Goal: Obtain resource: Obtain resource

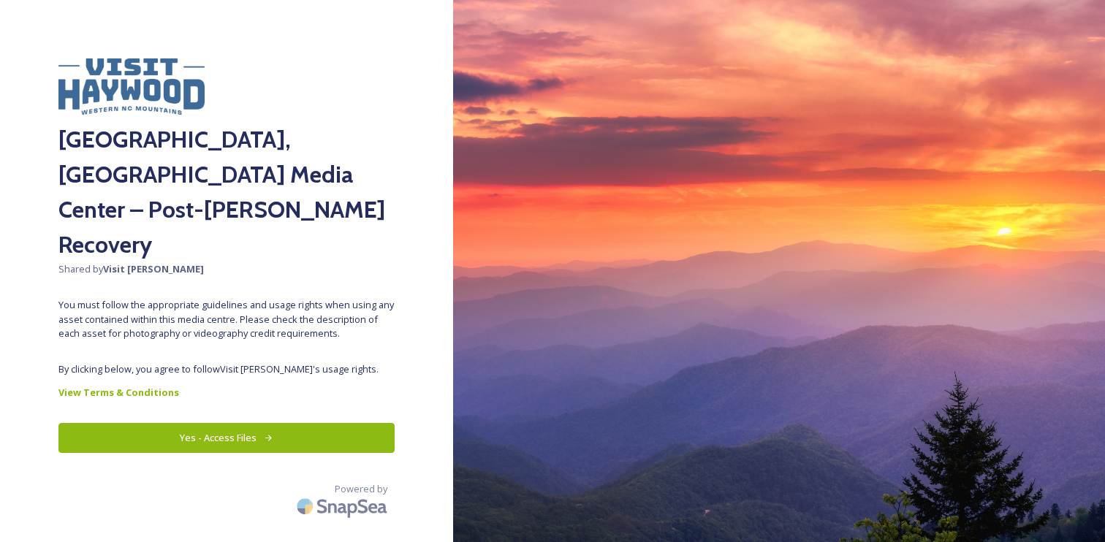
click at [274, 423] on button "Yes - Access Files" at bounding box center [226, 438] width 336 height 30
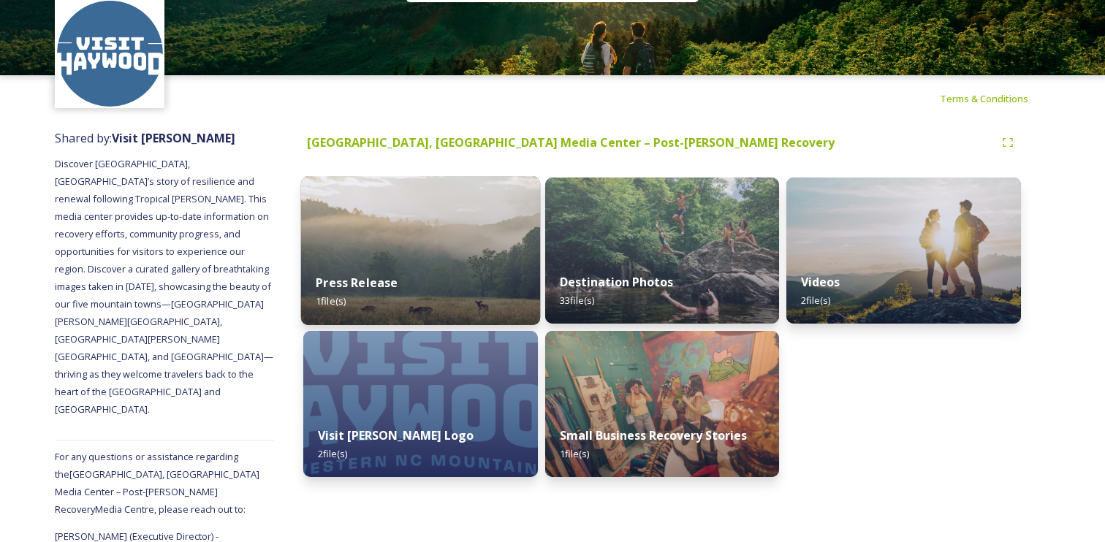
scroll to position [58, 0]
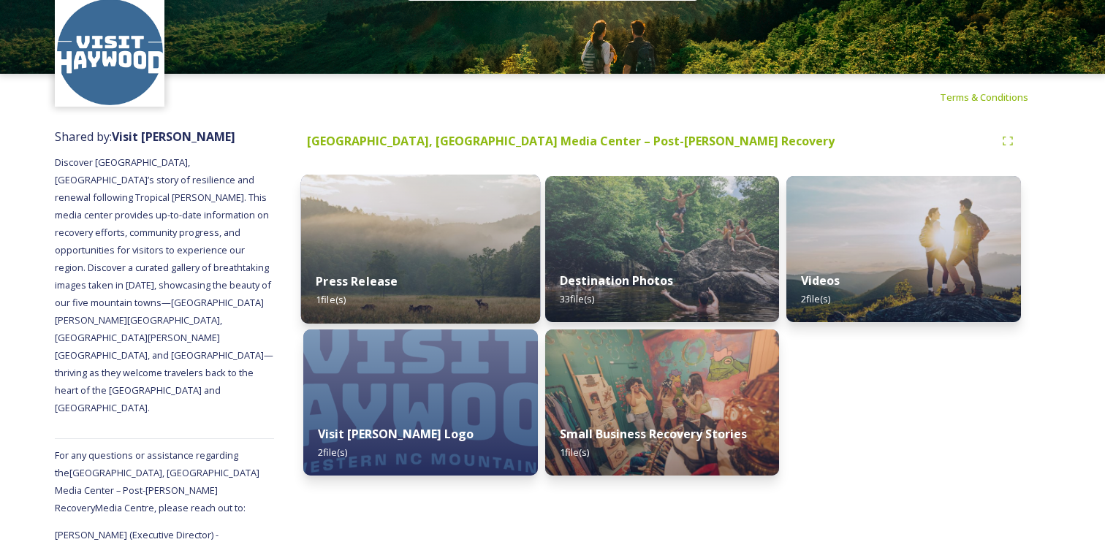
click at [441, 270] on div "Press Release 1 file(s)" at bounding box center [420, 290] width 239 height 66
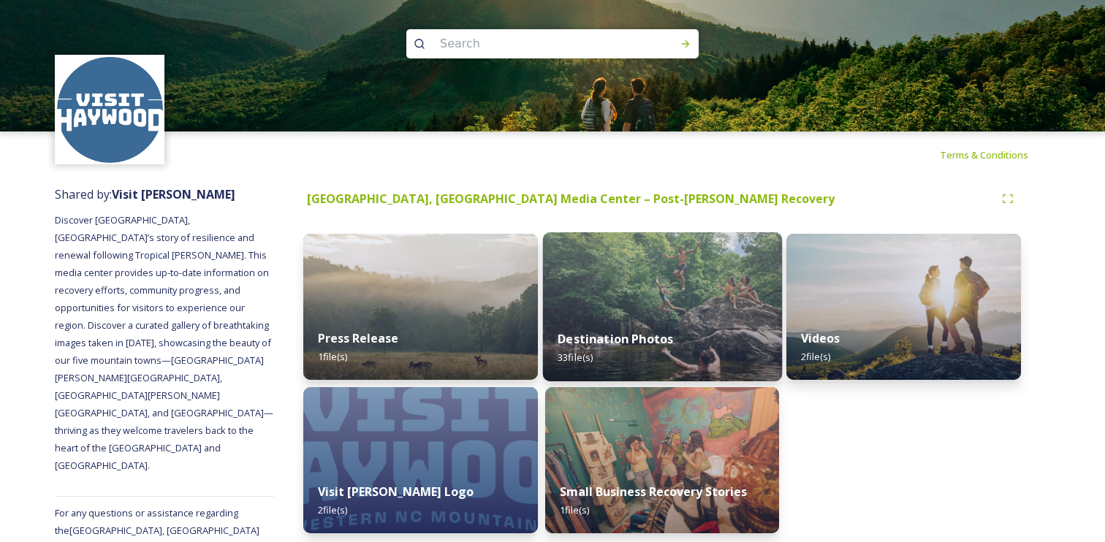
click at [652, 311] on img at bounding box center [661, 306] width 239 height 149
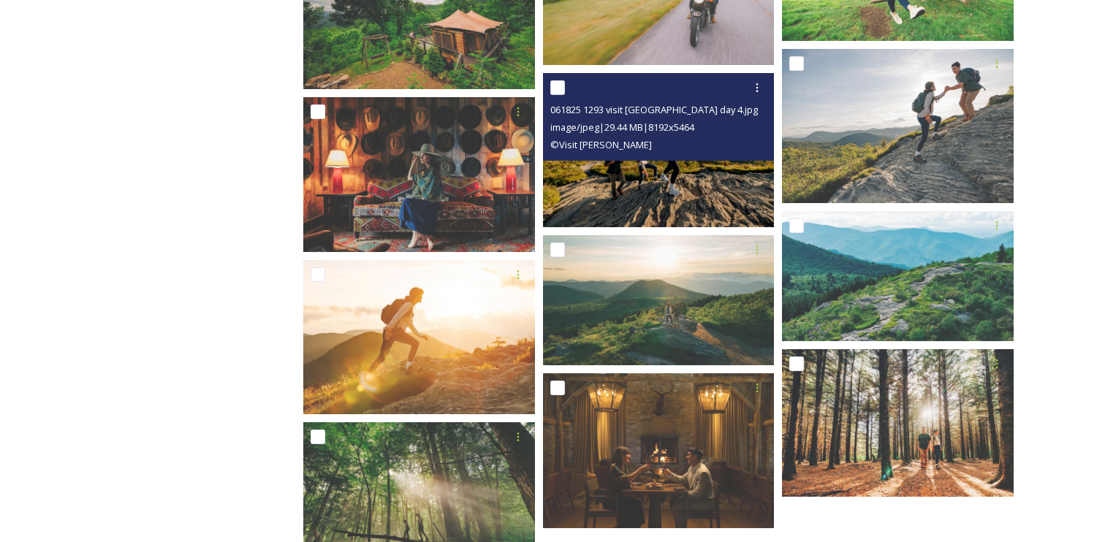
scroll to position [1522, 0]
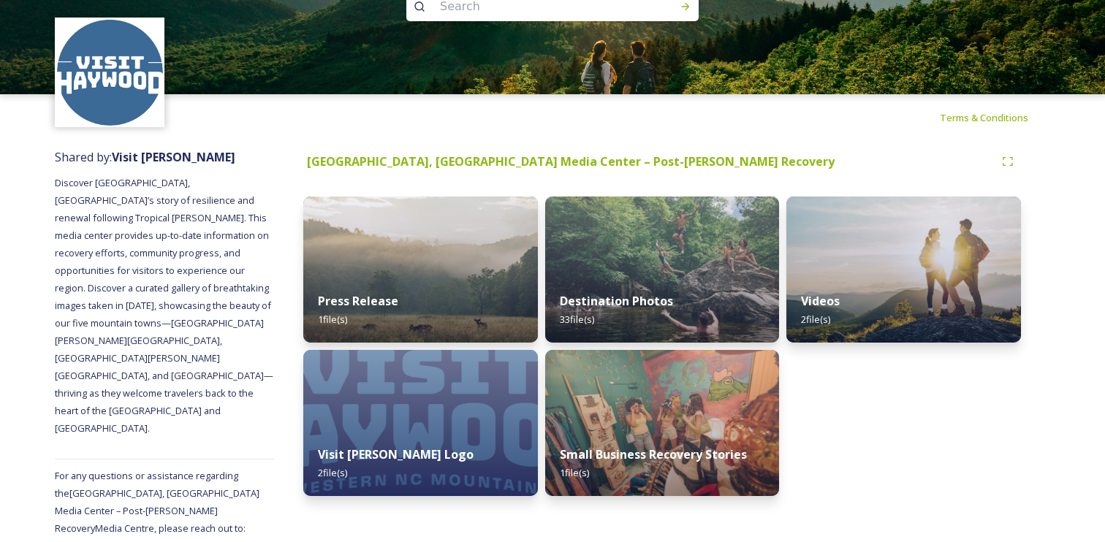
scroll to position [58, 0]
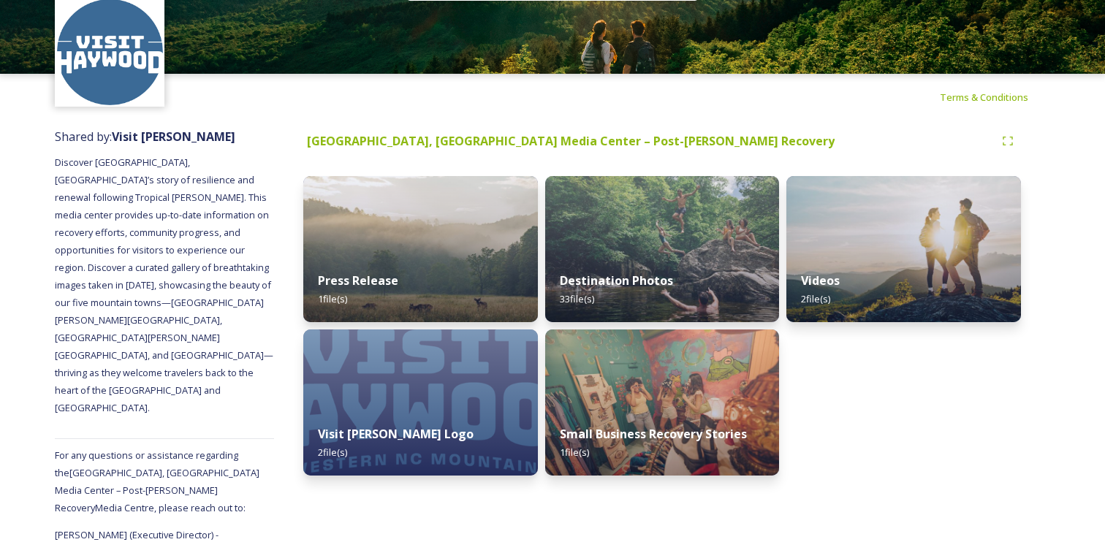
click at [641, 395] on img at bounding box center [662, 403] width 235 height 146
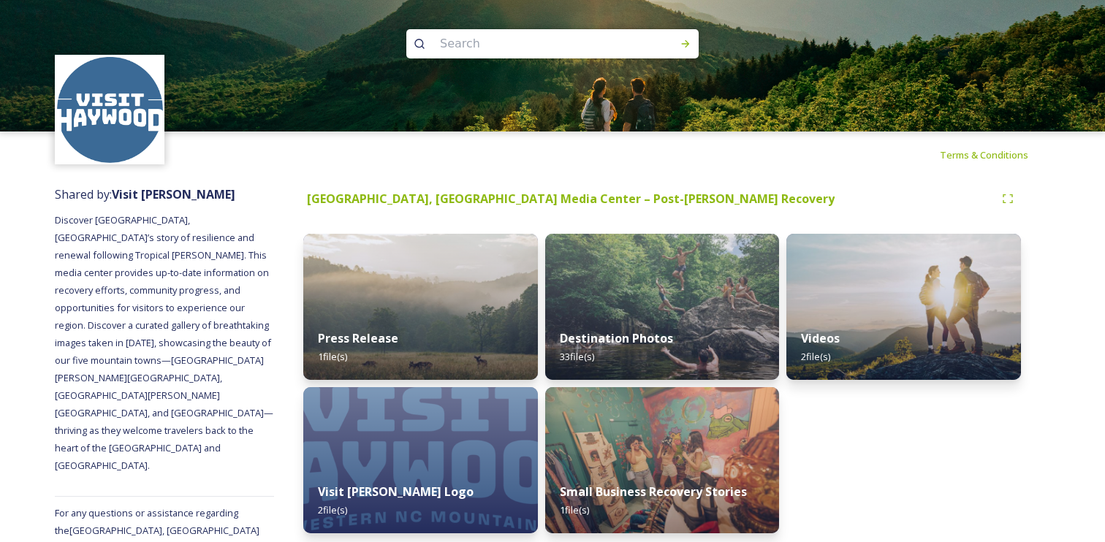
scroll to position [21, 0]
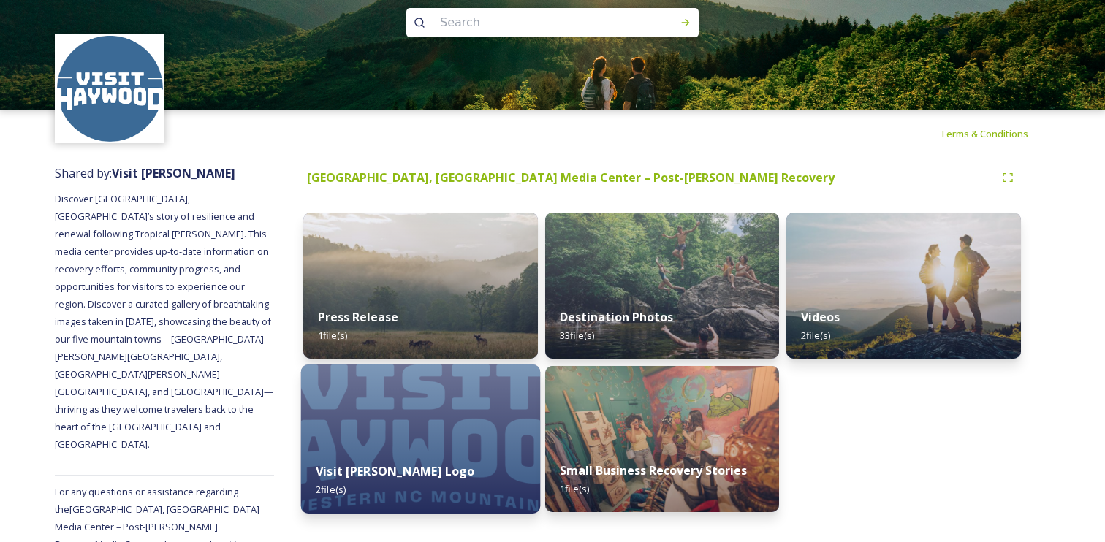
click at [463, 424] on img at bounding box center [420, 439] width 239 height 149
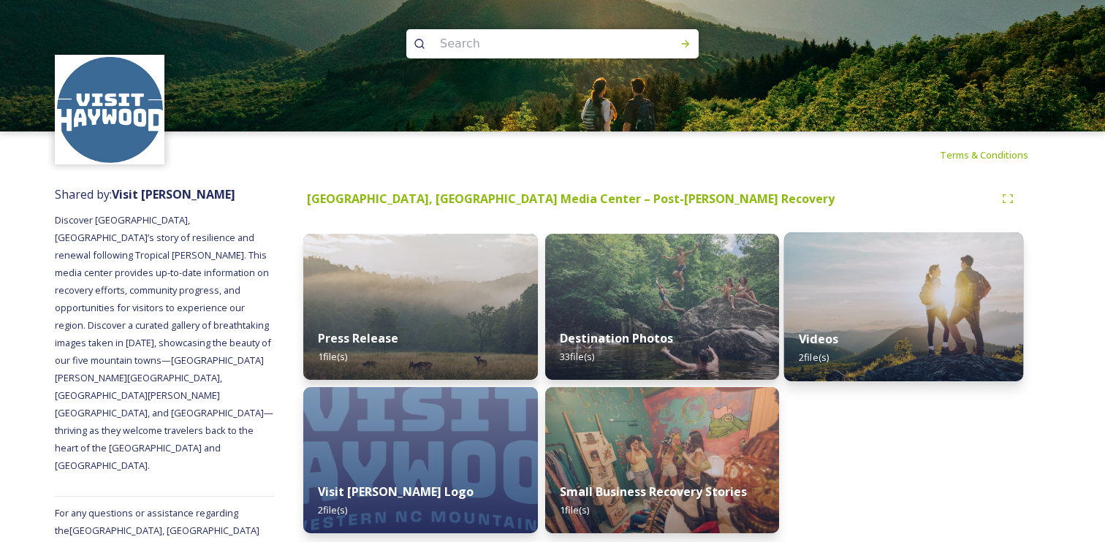
click at [861, 306] on img at bounding box center [903, 306] width 239 height 149
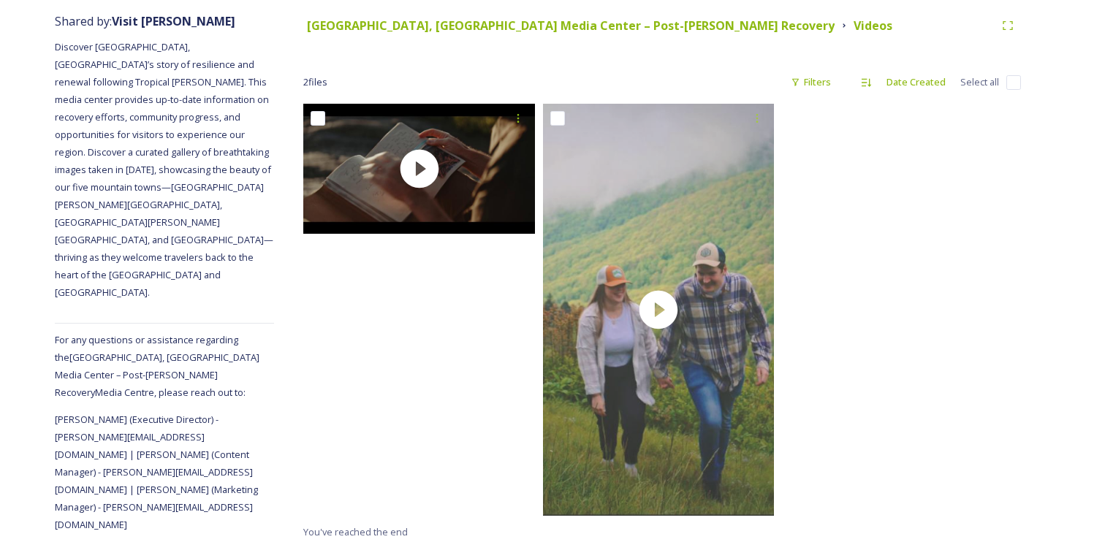
scroll to position [179, 0]
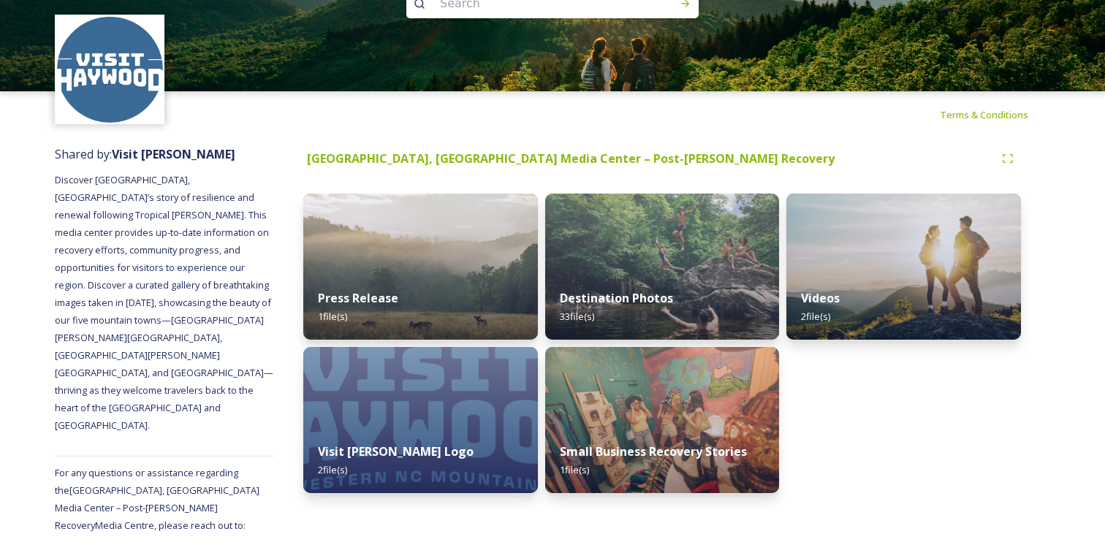
scroll to position [45, 0]
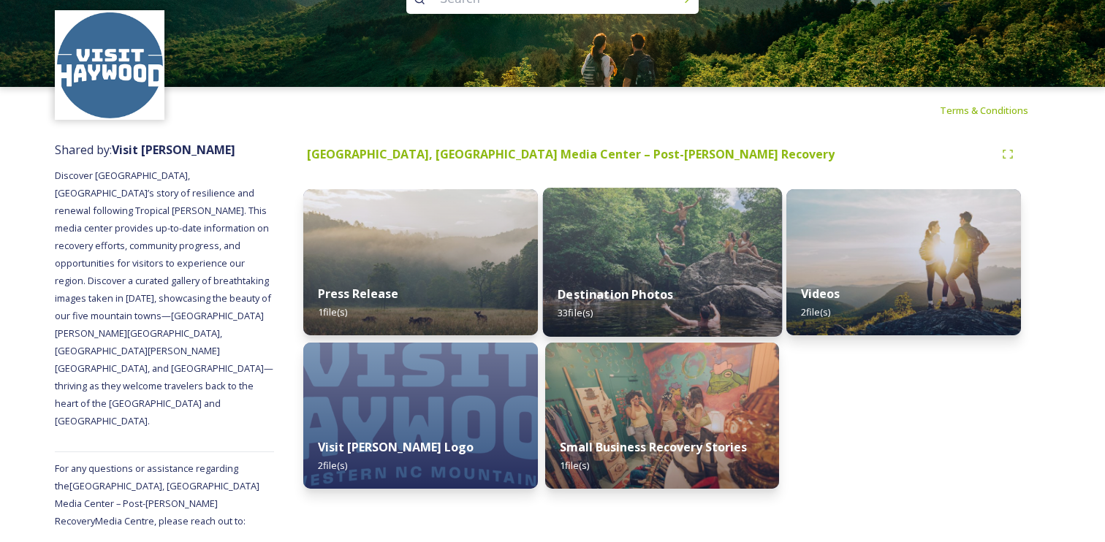
click at [621, 279] on div "Destination Photos 33 file(s)" at bounding box center [661, 303] width 239 height 66
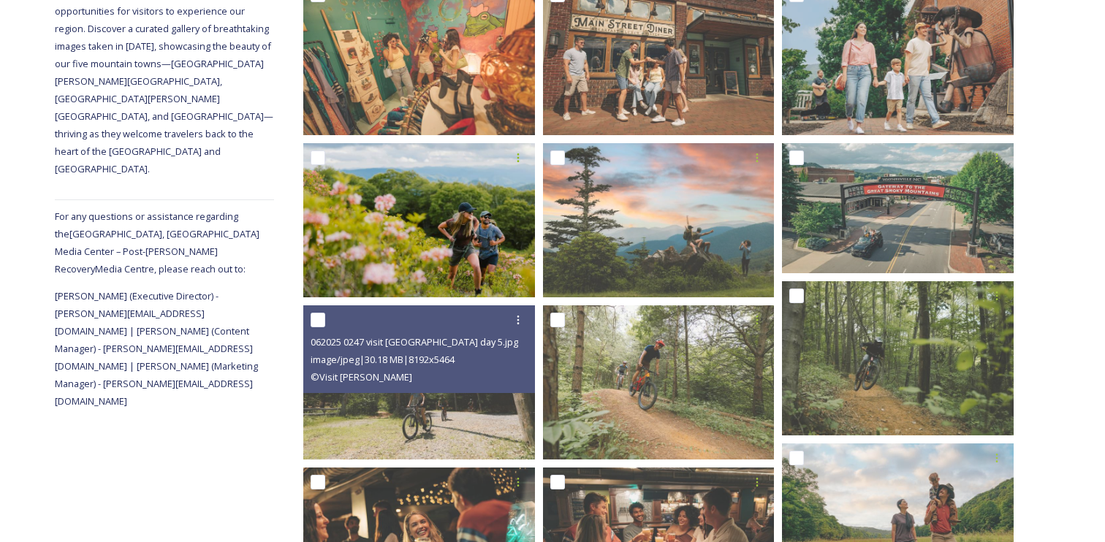
scroll to position [325, 0]
